Goal: Task Accomplishment & Management: Complete application form

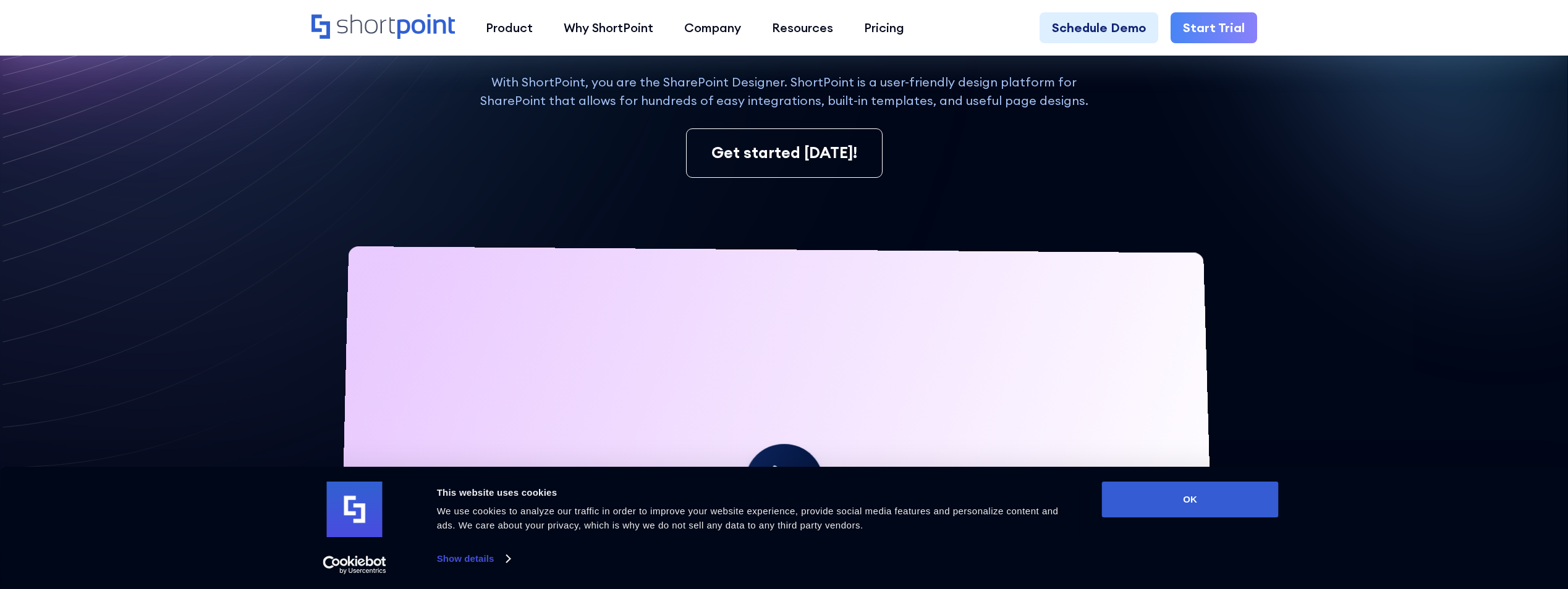
scroll to position [309, 0]
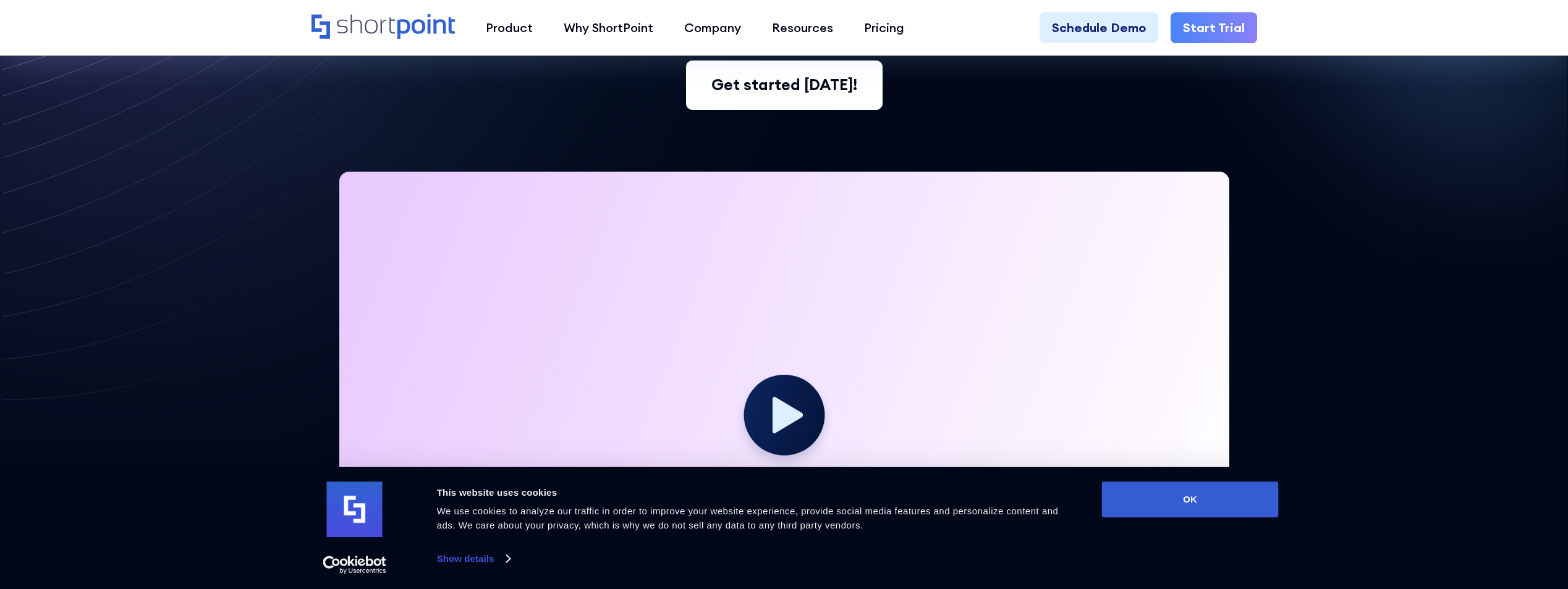
click at [770, 92] on div "Get started today!" at bounding box center [784, 85] width 146 height 23
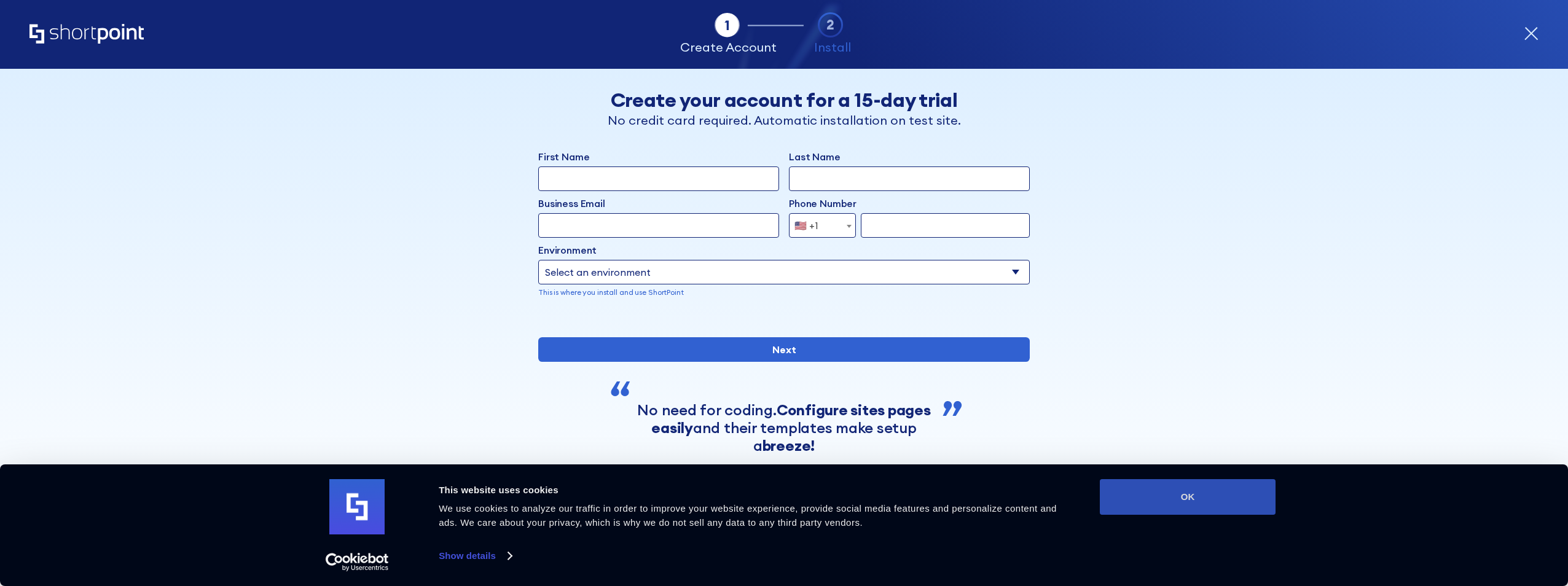
click at [1210, 499] on button "OK" at bounding box center [1187, 497] width 176 height 35
